Goal: Task Accomplishment & Management: Complete application form

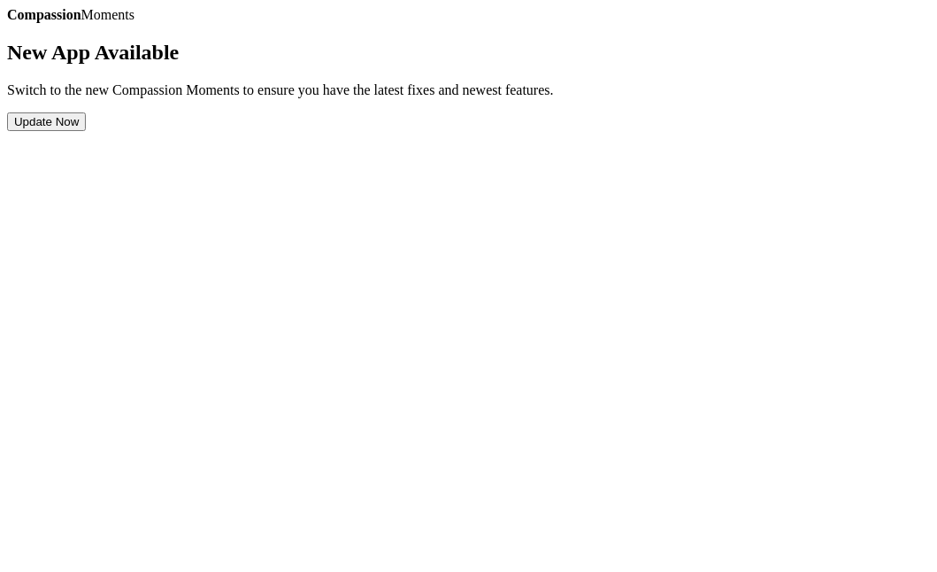
click at [86, 131] on button "Update Now" at bounding box center [46, 121] width 79 height 19
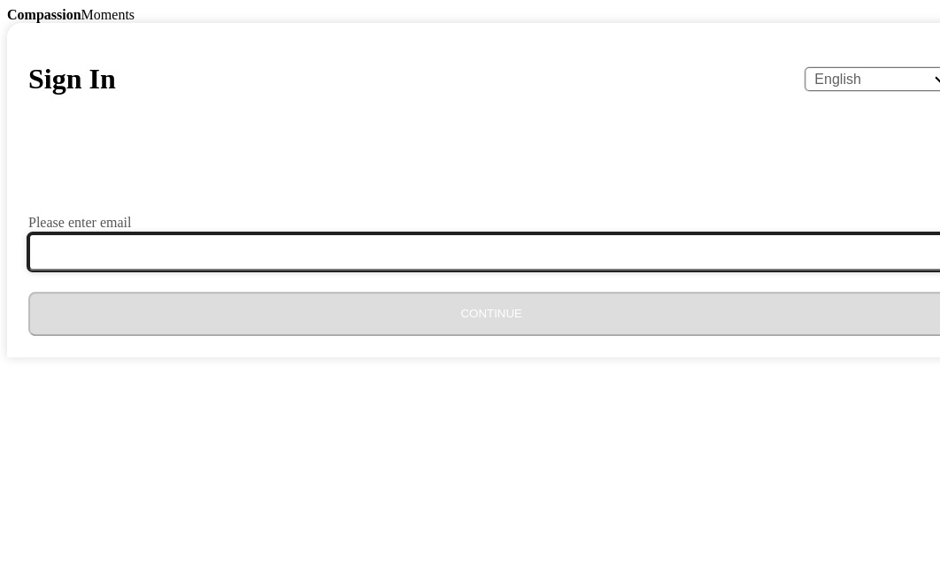
click at [346, 271] on input "Please enter email" at bounding box center [501, 252] width 947 height 37
type input "ke592madzimbanicdc@gmail.com"
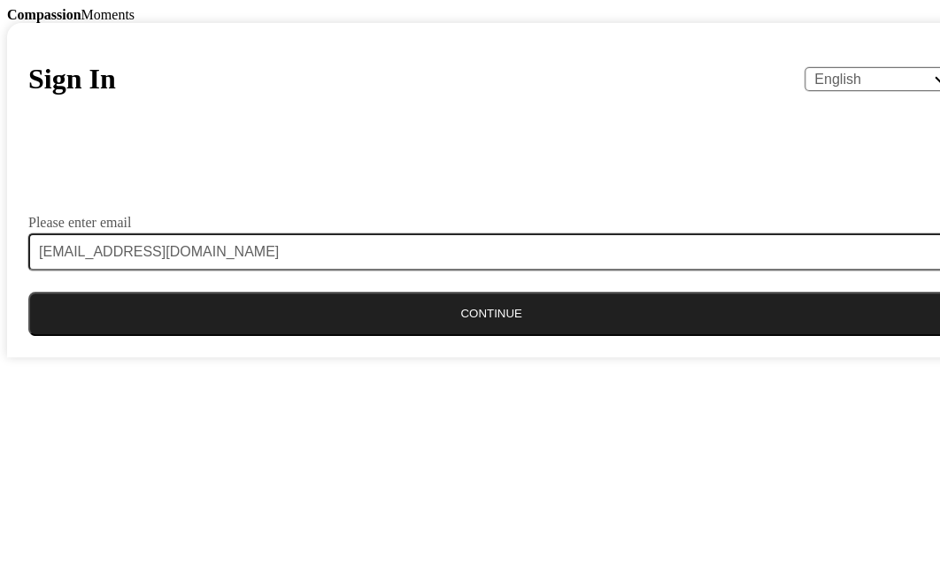
click at [449, 336] on button "Continue" at bounding box center [490, 314] width 925 height 44
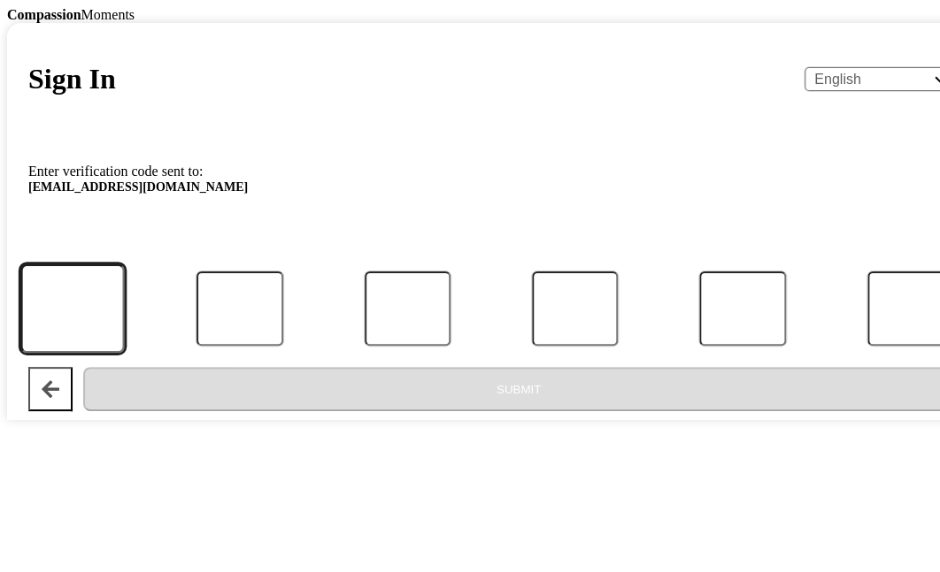
click at [124, 353] on input "Code" at bounding box center [72, 308] width 104 height 89
type input "4"
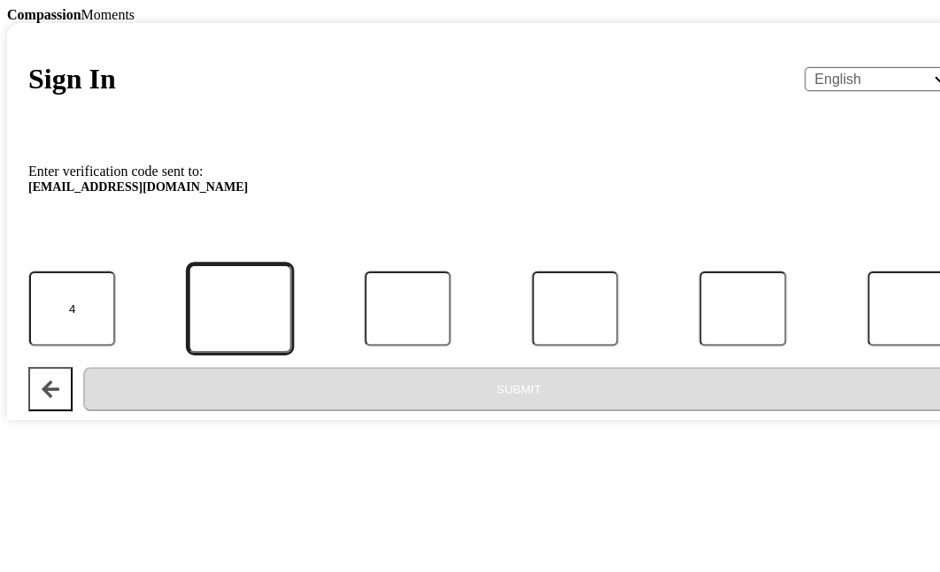
type input "0"
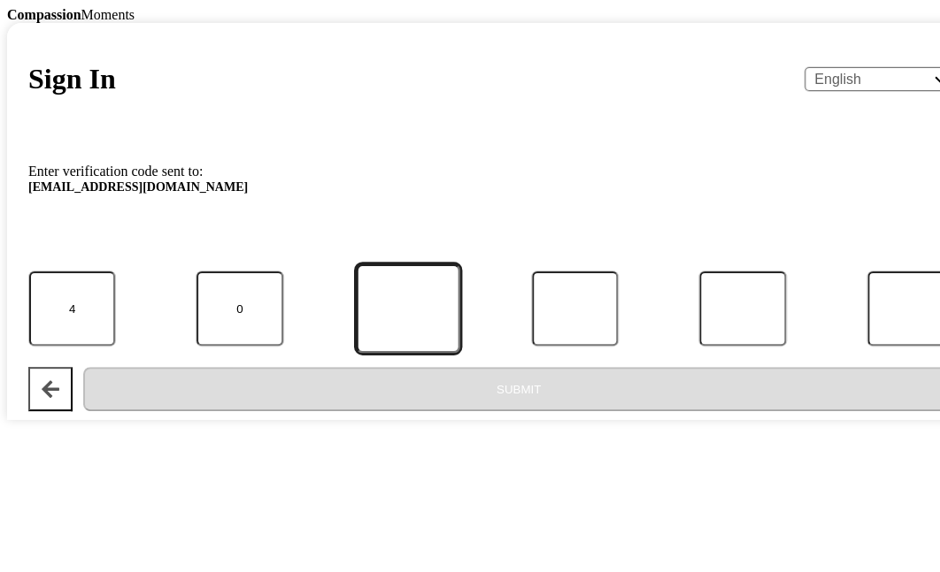
type input "7"
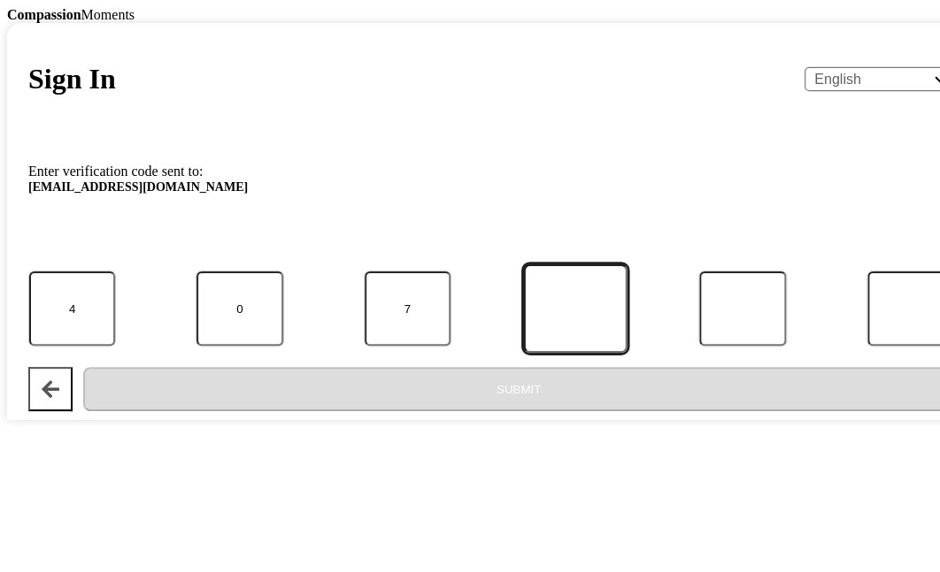
type input "1"
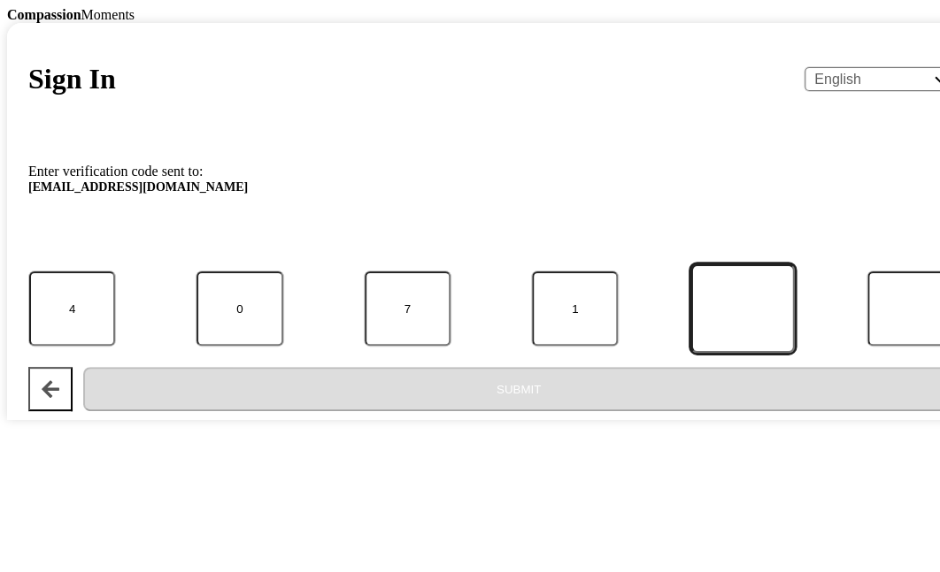
type input "9"
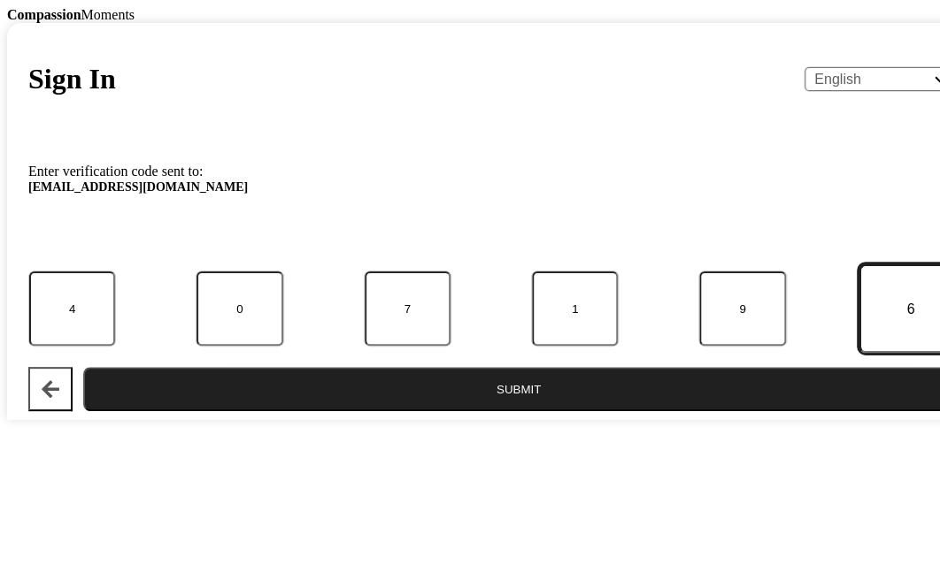
type input "6"
click at [586, 411] on button "Submit" at bounding box center [518, 389] width 871 height 44
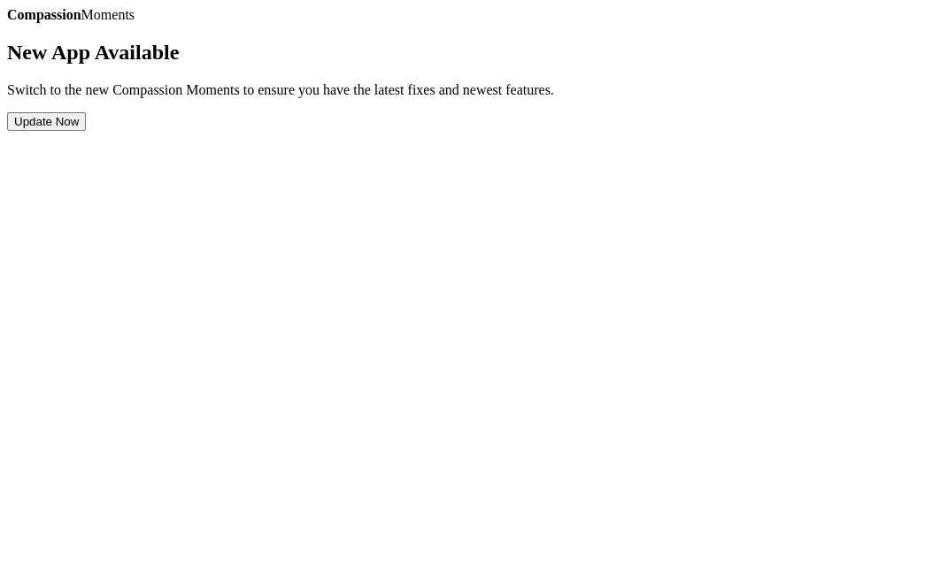
click at [86, 131] on button "Update Now" at bounding box center [46, 121] width 79 height 19
